Goal: Navigation & Orientation: Go to known website

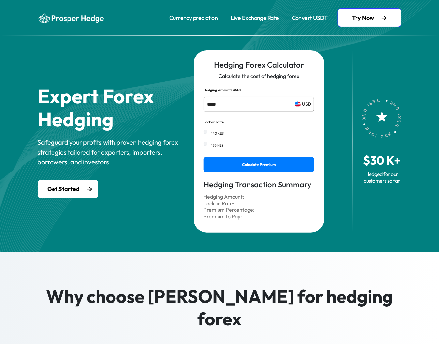
click at [43, 19] on img at bounding box center [71, 18] width 67 height 10
click at [45, 21] on img at bounding box center [71, 18] width 67 height 10
